Goal: Transaction & Acquisition: Register for event/course

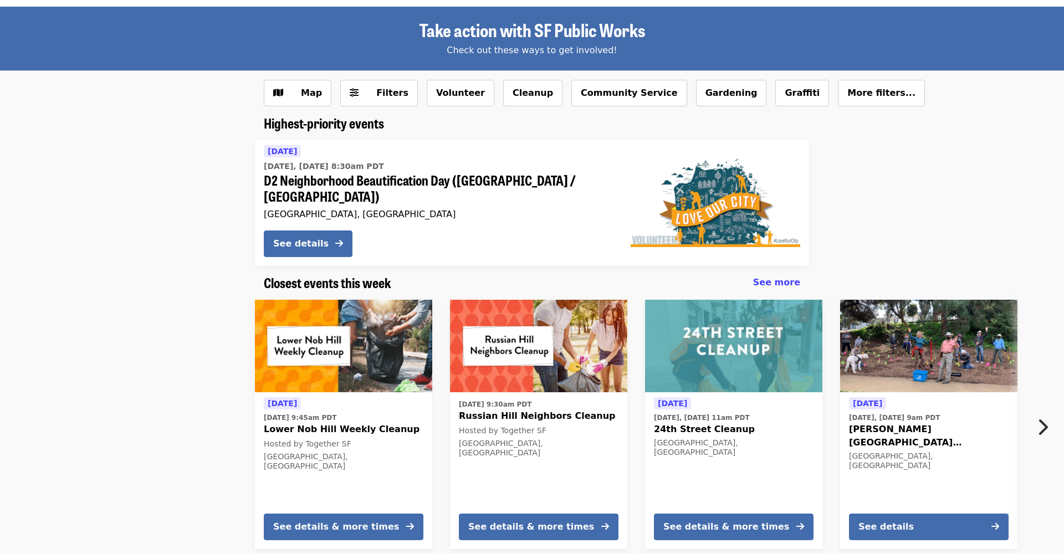
scroll to position [58, 0]
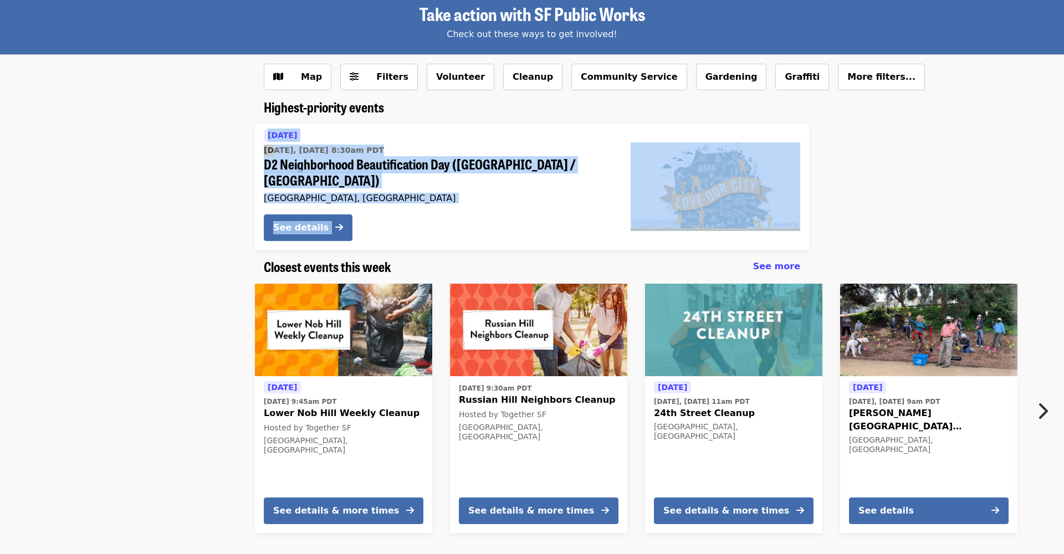
click at [1041, 401] on icon "chevron-right icon" at bounding box center [1042, 411] width 11 height 21
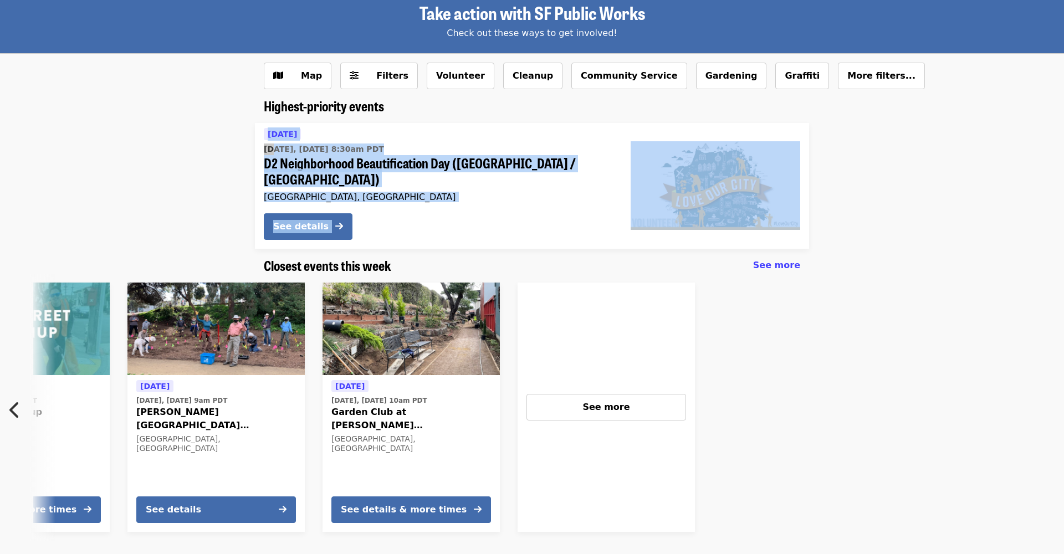
scroll to position [59, 0]
click at [780, 260] on span "See more" at bounding box center [776, 265] width 47 height 11
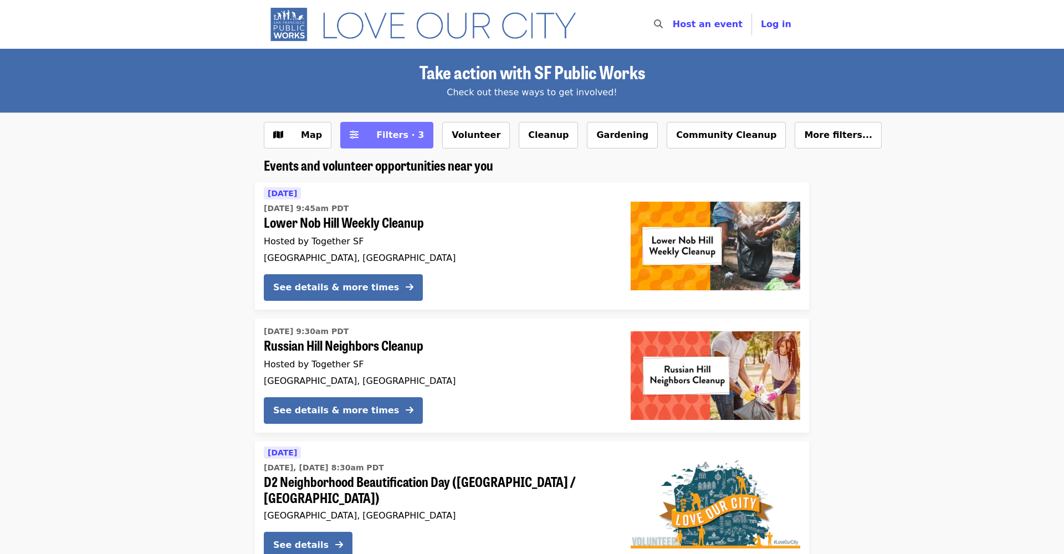
click at [369, 140] on span "Filters · 3" at bounding box center [394, 135] width 59 height 13
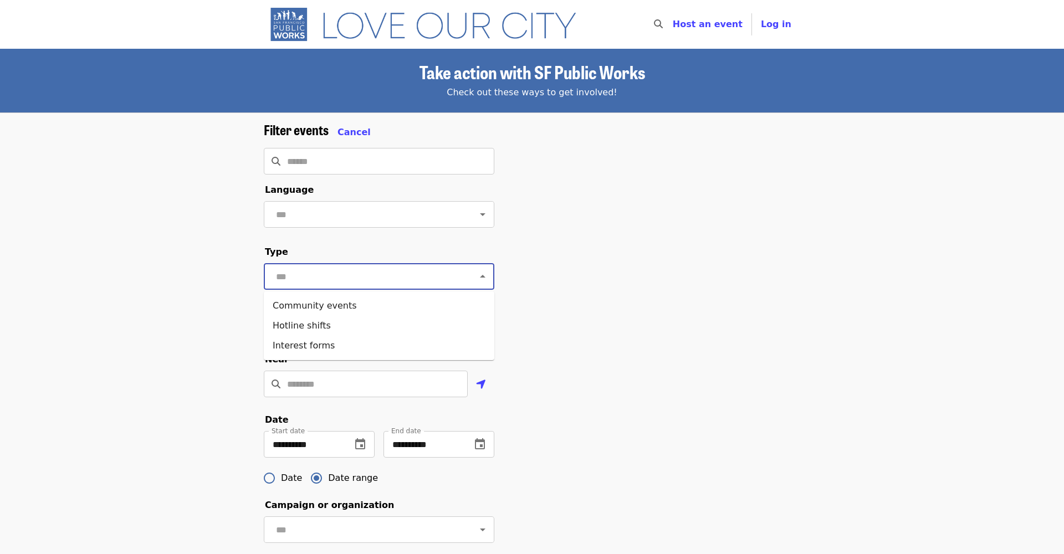
click at [397, 280] on input "text" at bounding box center [366, 276] width 186 height 21
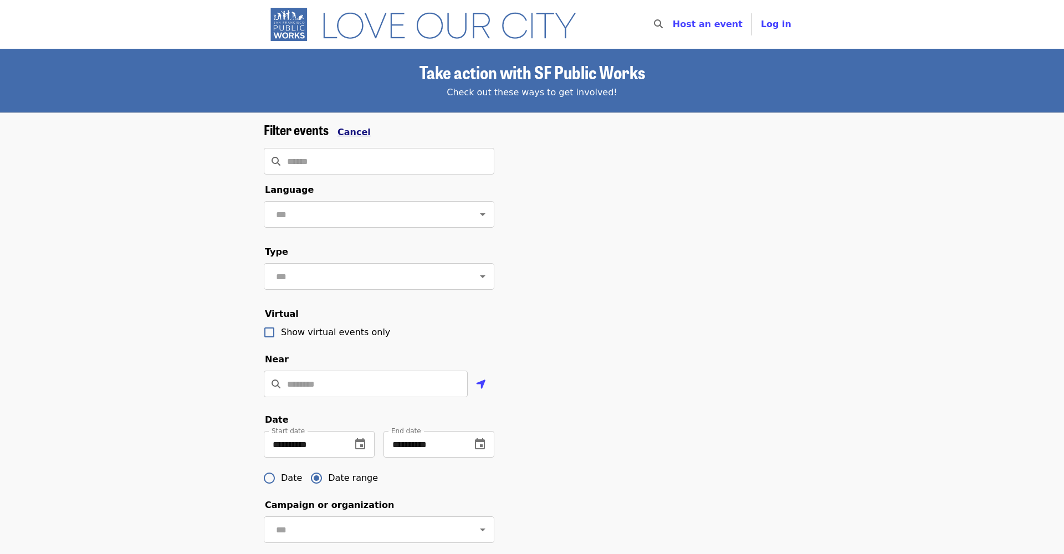
click at [350, 127] on span "Cancel" at bounding box center [354, 132] width 33 height 11
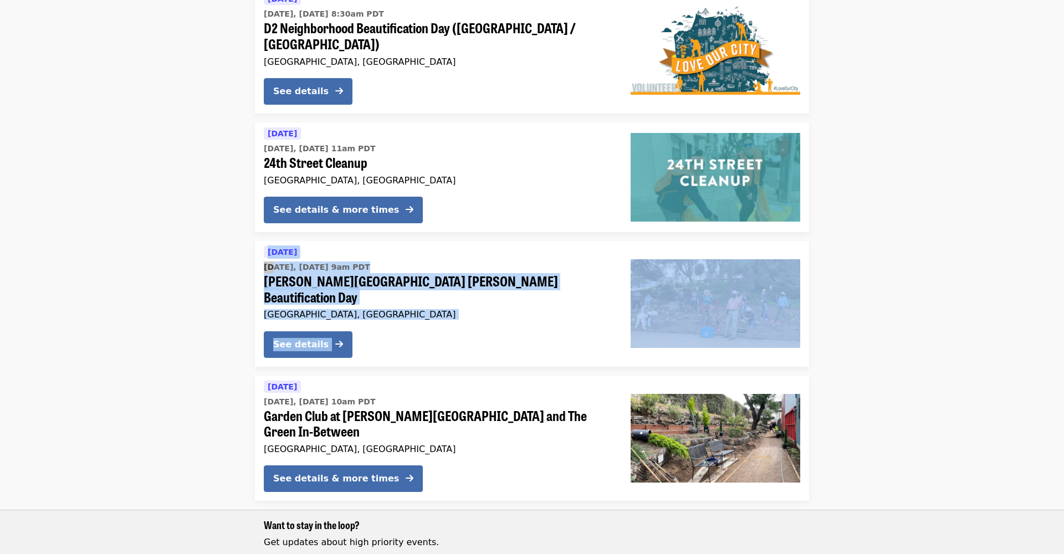
scroll to position [462, 0]
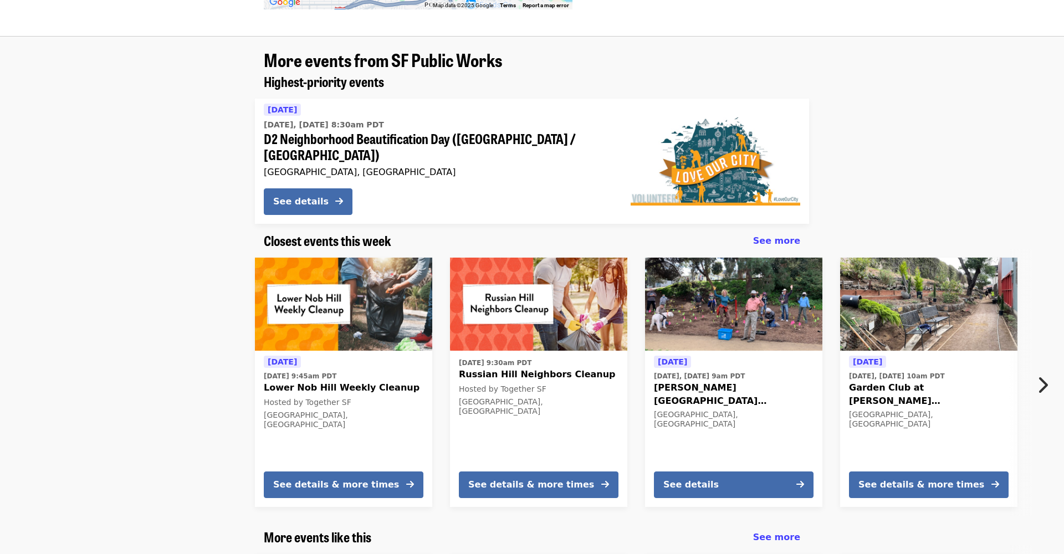
scroll to position [963, 0]
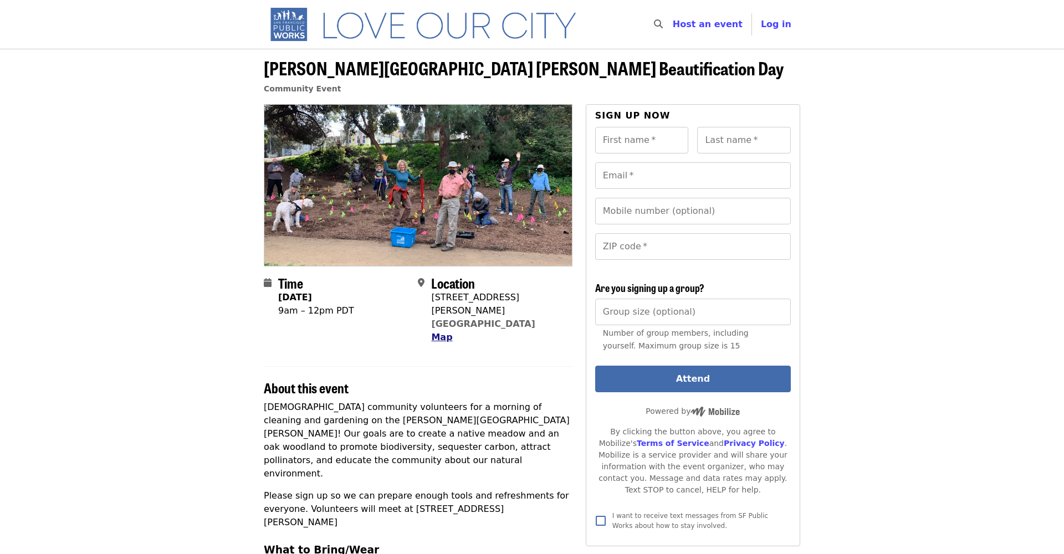
click at [440, 332] on span "Map" at bounding box center [441, 337] width 21 height 11
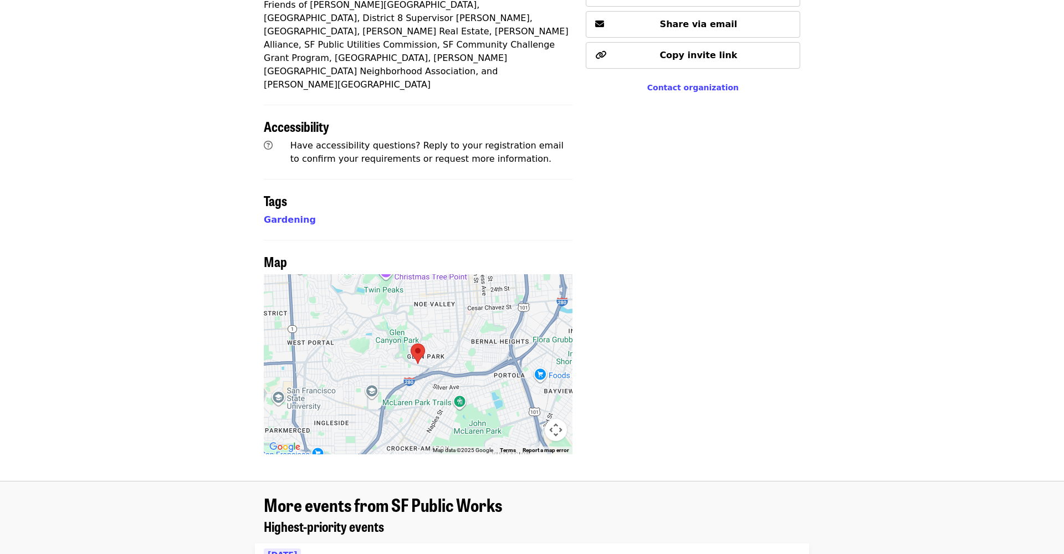
scroll to position [626, 0]
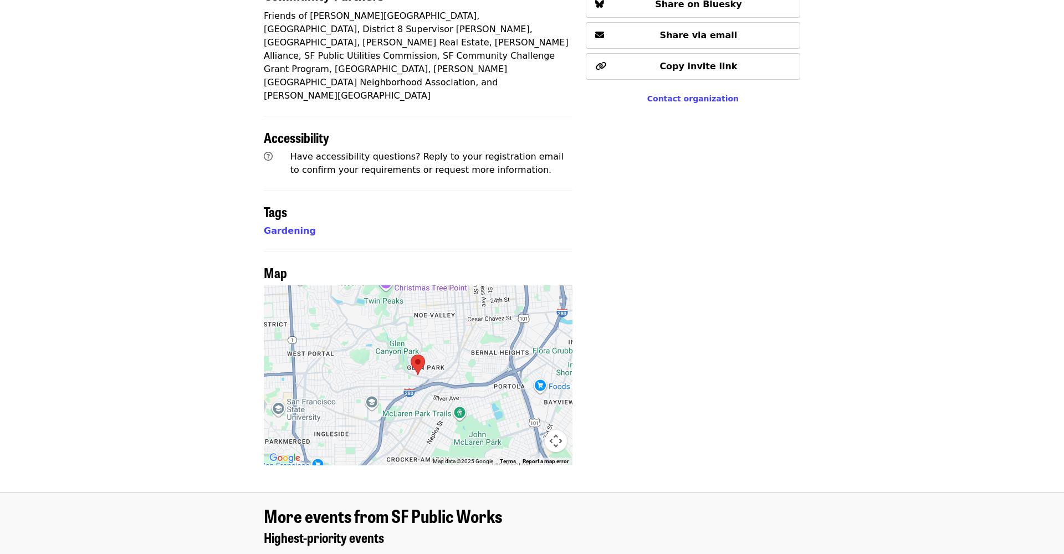
click at [555, 430] on button "Map camera controls" at bounding box center [556, 441] width 22 height 22
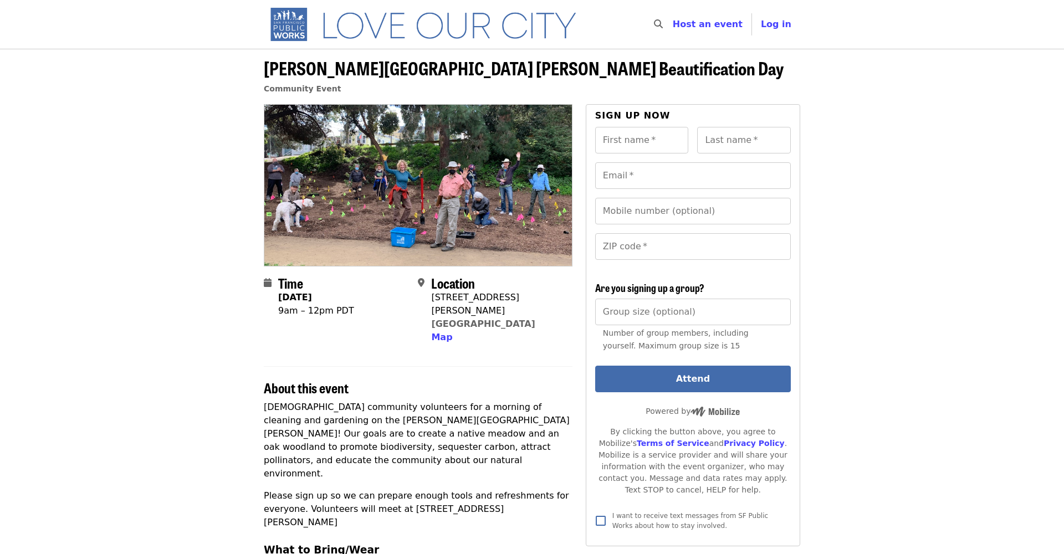
scroll to position [0, 0]
drag, startPoint x: 431, startPoint y: 297, endPoint x: 520, endPoint y: 313, distance: 91.1
click at [520, 313] on div "Location 88 Chilton Ave San Francisco, CA 94131 Map" at bounding box center [490, 309] width 145 height 69
click at [449, 296] on div "88 Chilton Ave" at bounding box center [497, 304] width 132 height 27
drag, startPoint x: 432, startPoint y: 297, endPoint x: 532, endPoint y: 309, distance: 101.1
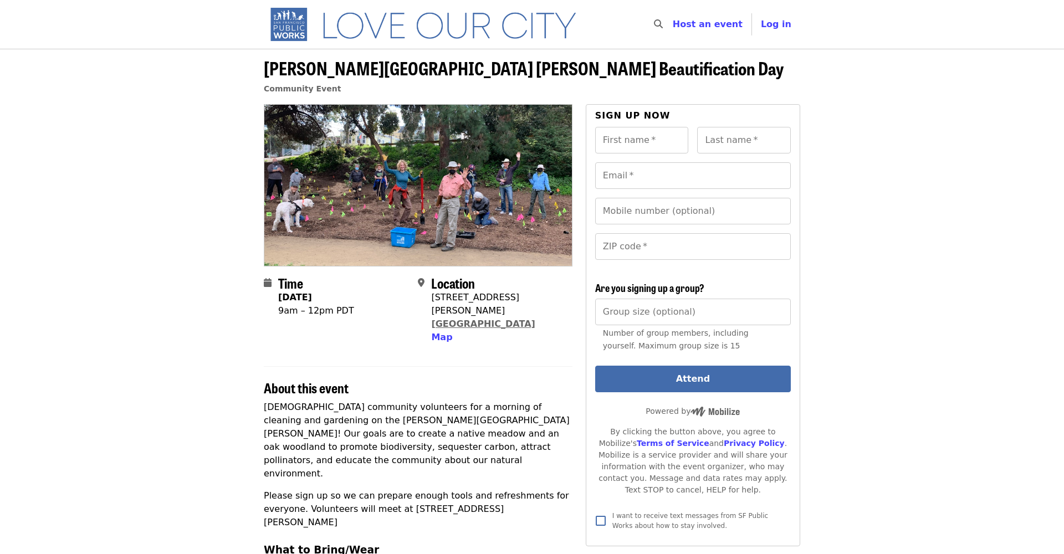
click at [534, 309] on span "88 Chilton Ave San Francisco, CA 94131 Map" at bounding box center [497, 317] width 132 height 53
type input "******"
type input "*******"
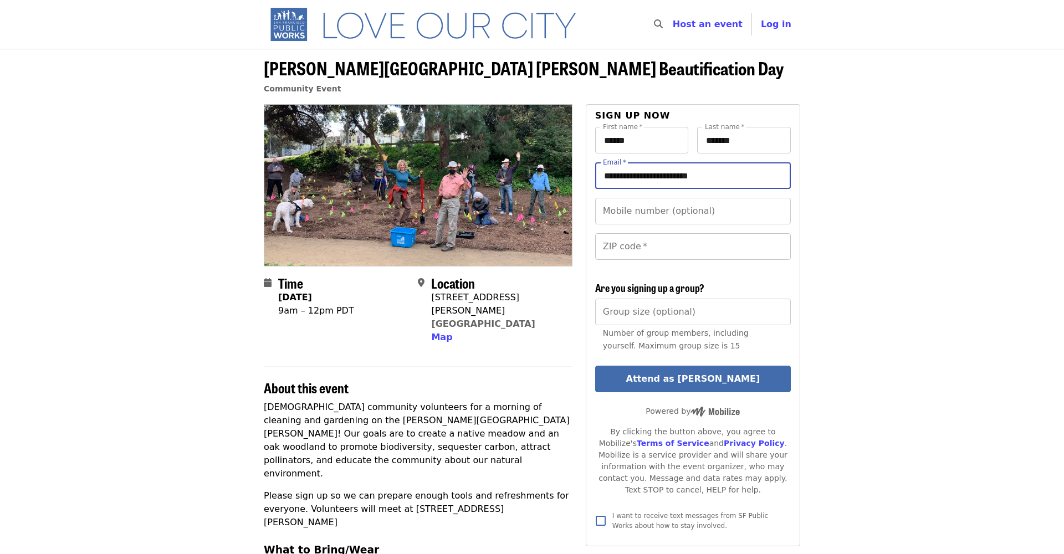
type input "**********"
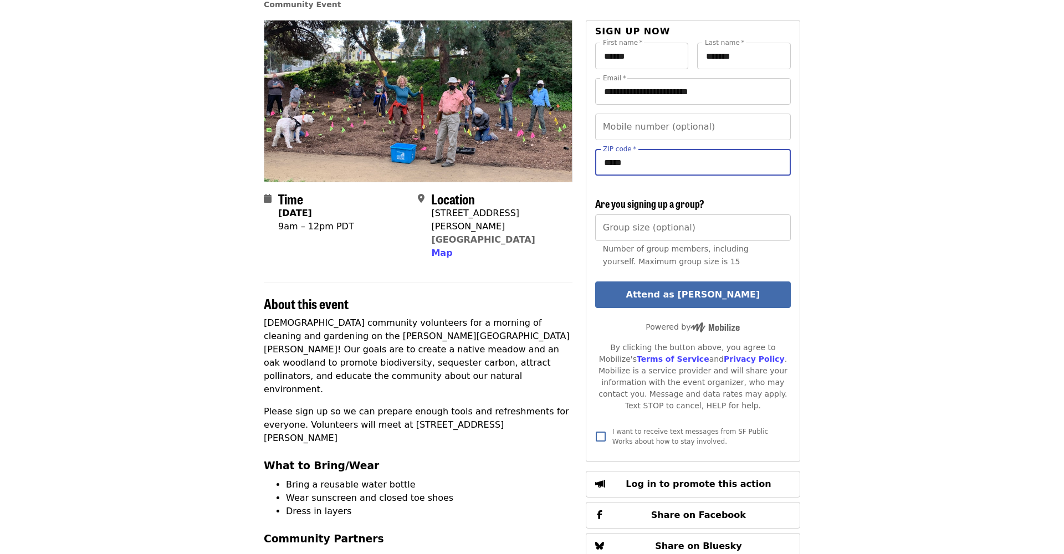
scroll to position [83, 0]
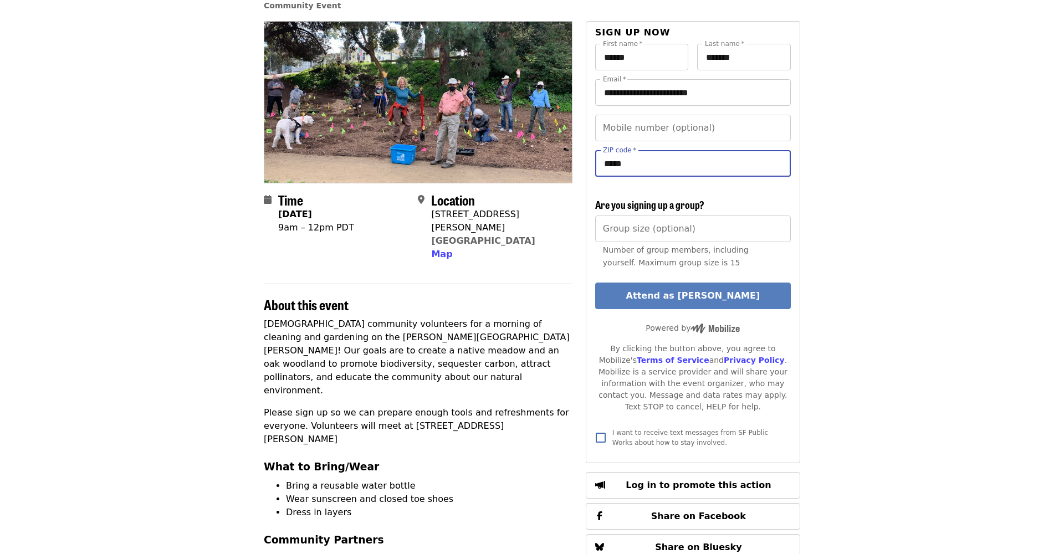
type input "*****"
click at [675, 300] on button "Attend as Andrea" at bounding box center [693, 296] width 196 height 27
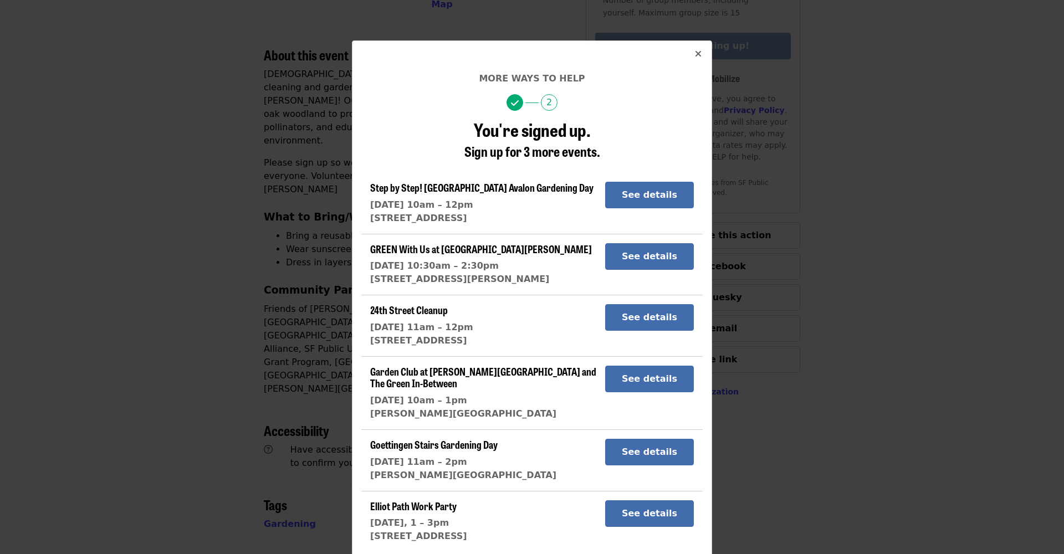
scroll to position [355, 0]
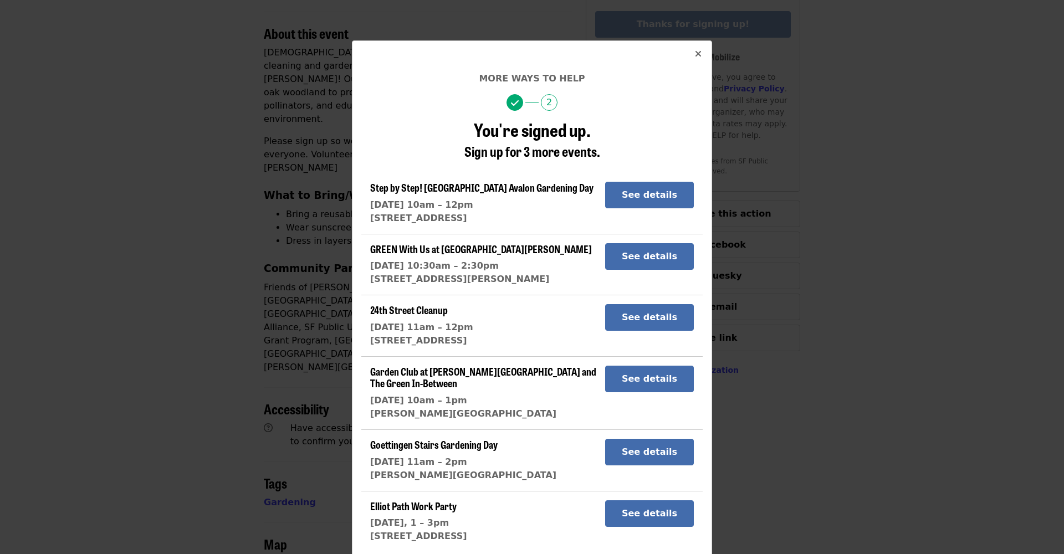
click at [697, 54] on icon "times icon" at bounding box center [698, 54] width 7 height 11
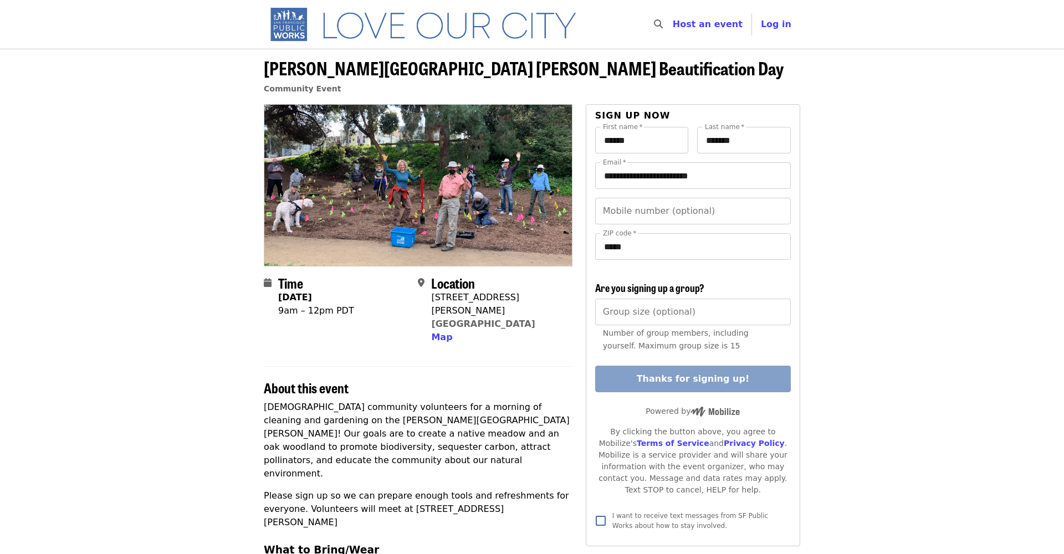
scroll to position [0, 0]
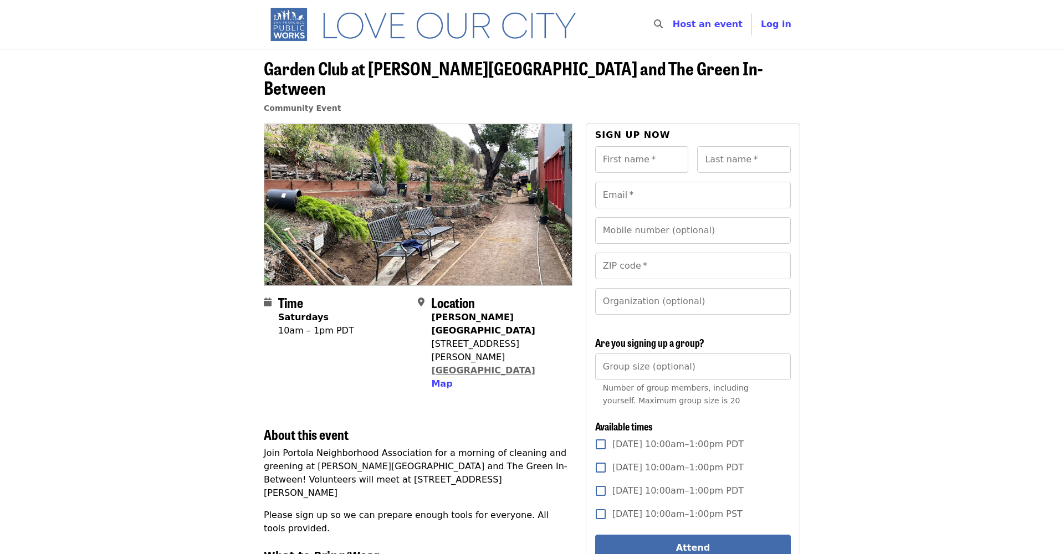
drag, startPoint x: 433, startPoint y: 298, endPoint x: 534, endPoint y: 321, distance: 103.4
click at [534, 321] on span "[PERSON_NAME][GEOGRAPHIC_DATA] [STREET_ADDRESS][PERSON_NAME] Map" at bounding box center [497, 351] width 132 height 80
copy span "Burrows Pocket Park 2 Burrows St San Francisco, CA 94134"
